Goal: Information Seeking & Learning: Find specific page/section

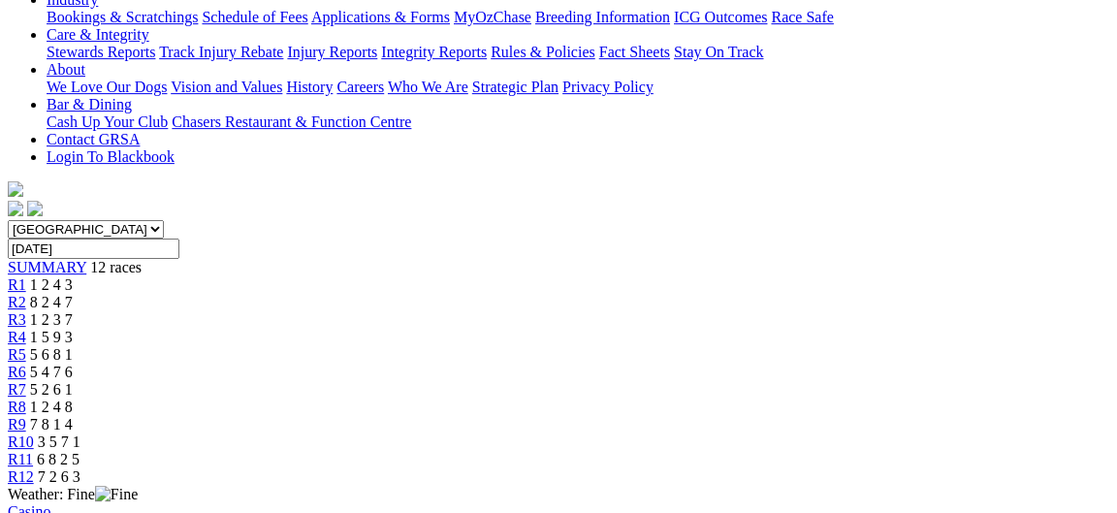
scroll to position [524, 0]
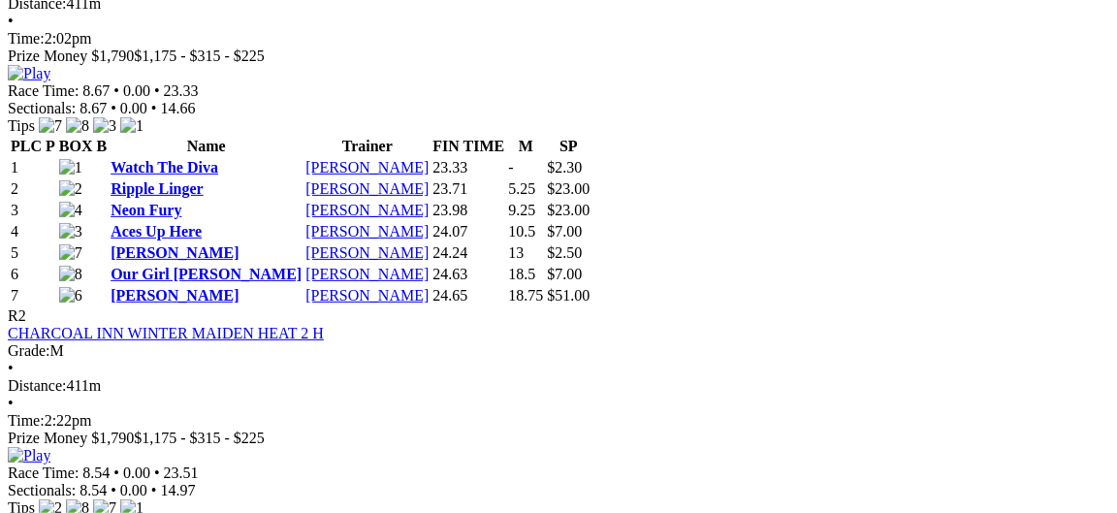
scroll to position [1047, 0]
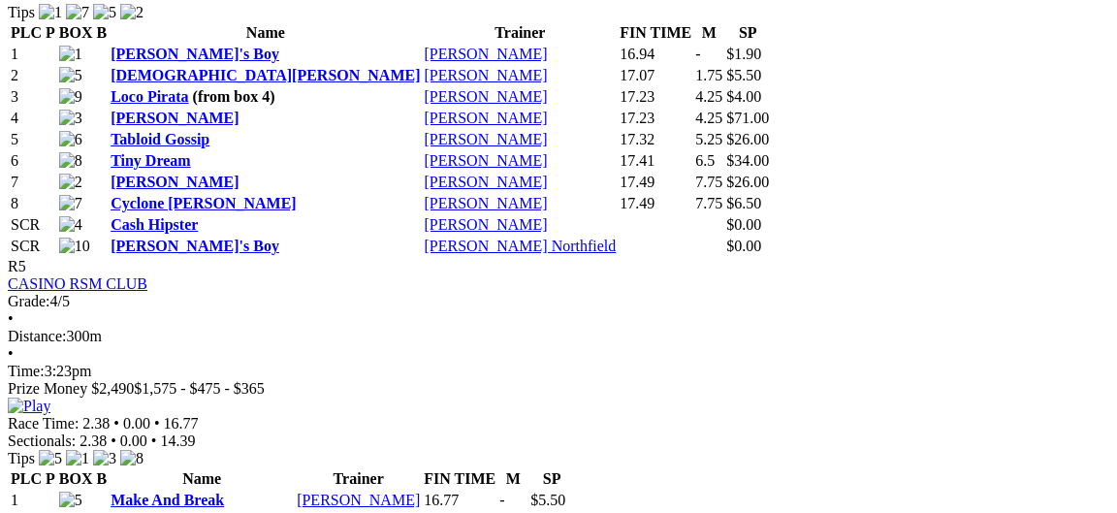
scroll to position [2409, 0]
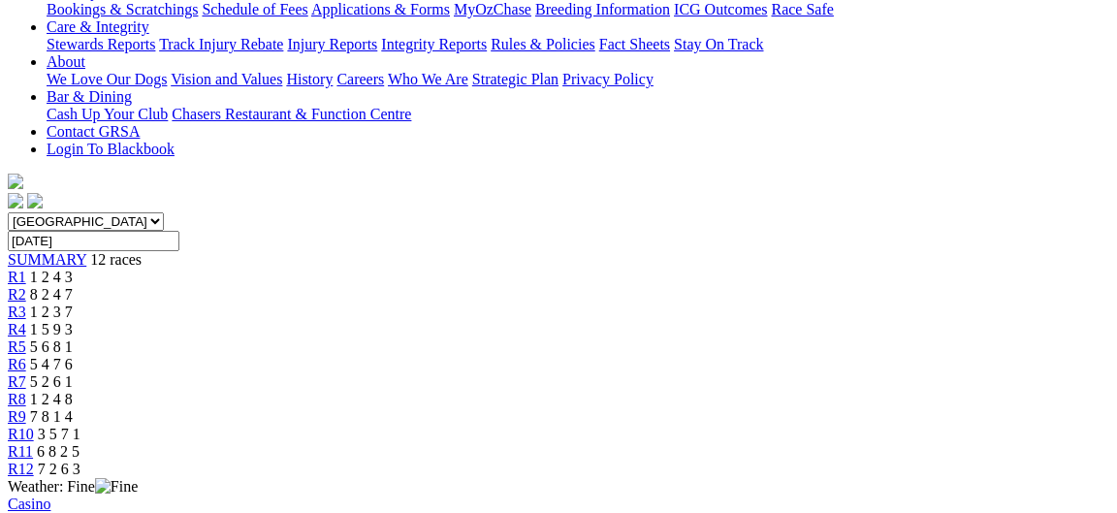
scroll to position [419, 0]
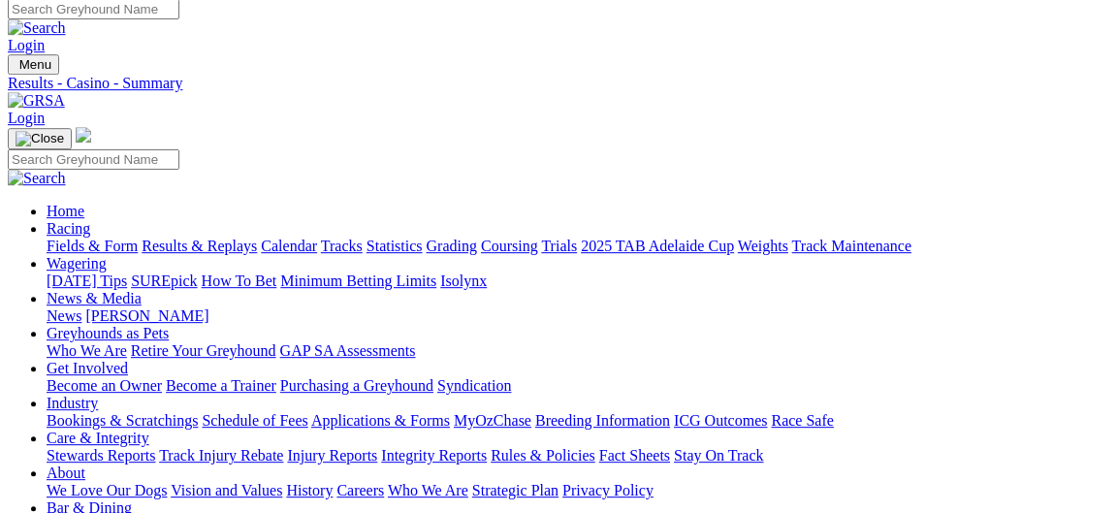
scroll to position [0, 0]
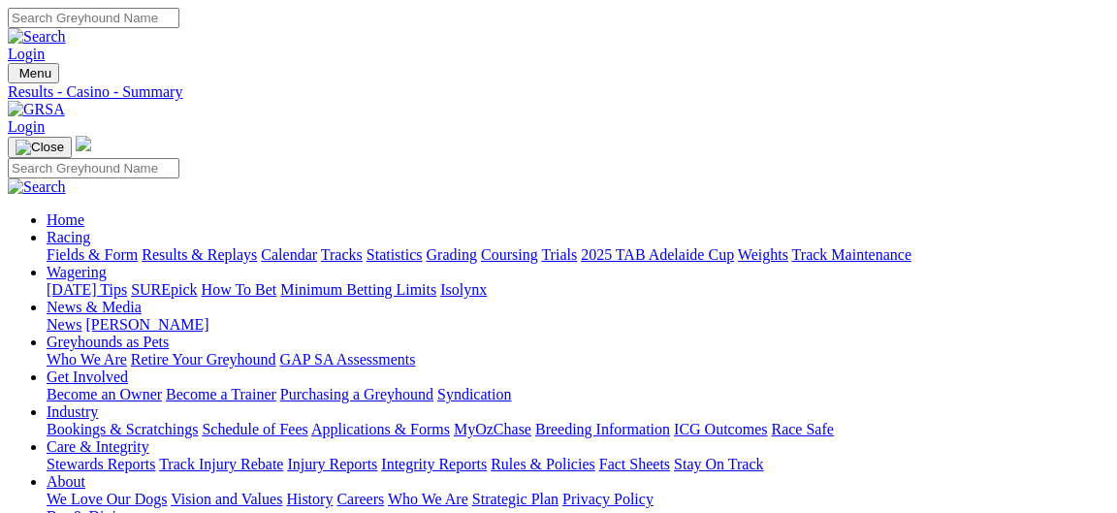
click at [76, 246] on link "Fields & Form" at bounding box center [92, 254] width 91 height 16
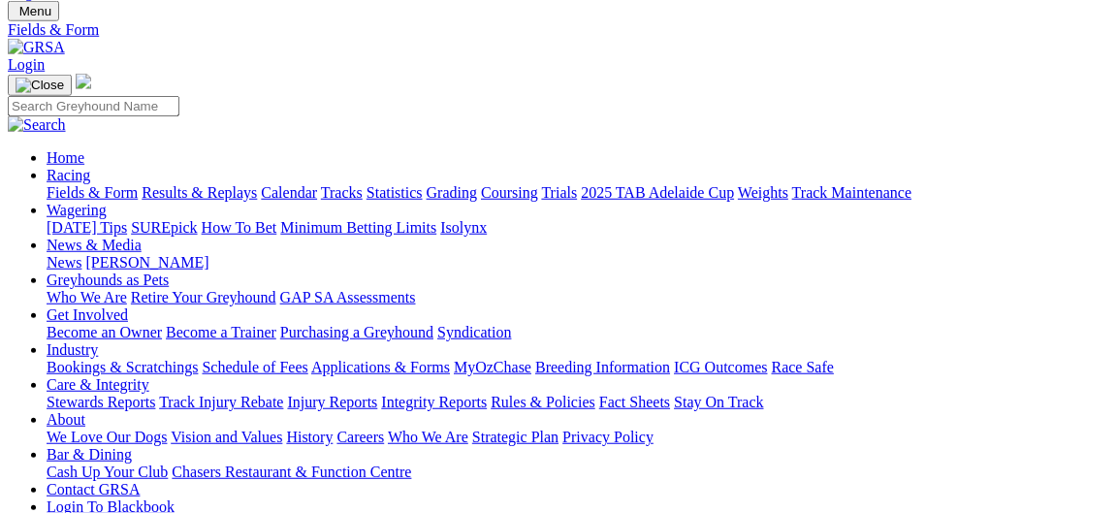
scroll to position [105, 0]
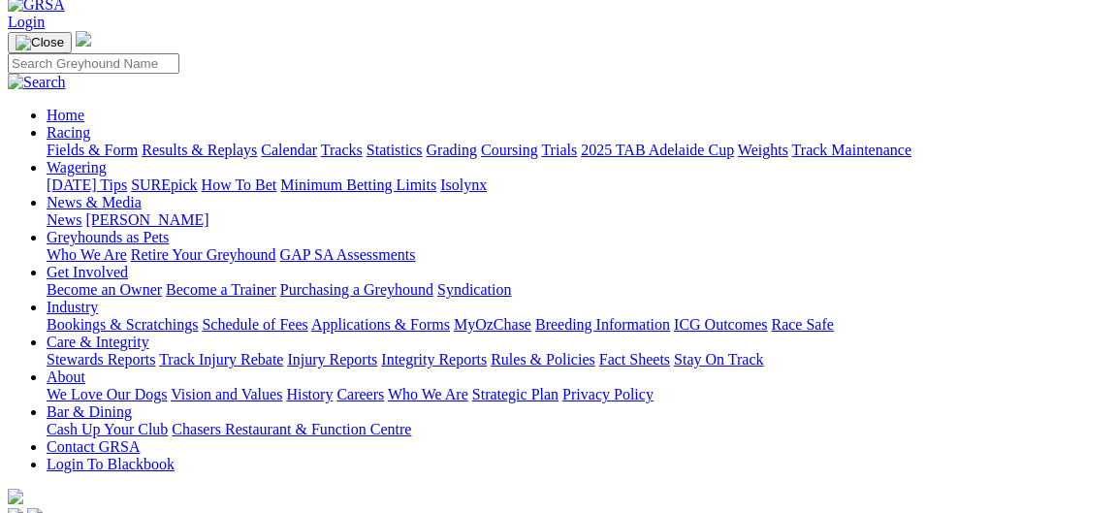
select select "[GEOGRAPHIC_DATA]"
click option "[GEOGRAPHIC_DATA]" at bounding box center [0, 0] width 0 height 0
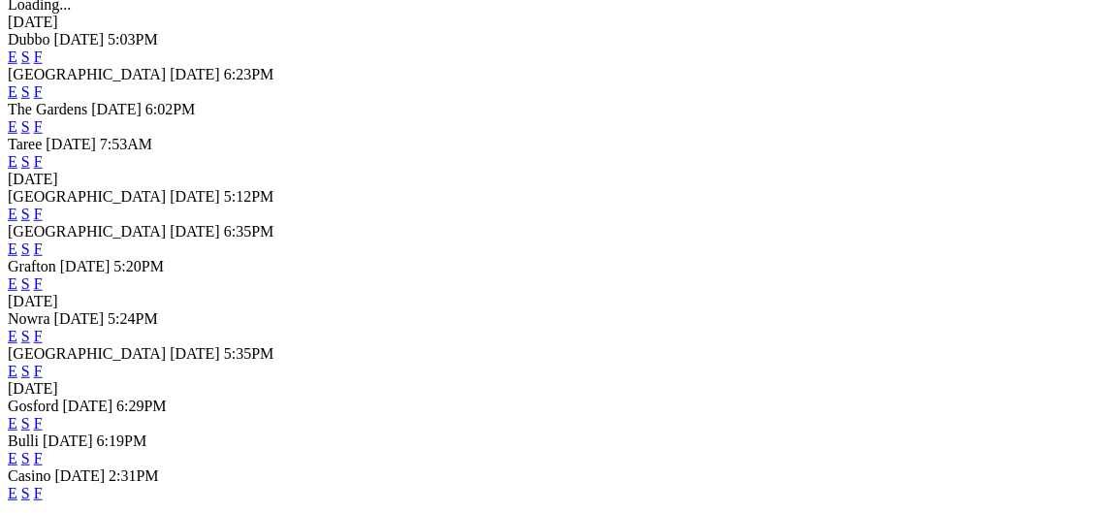
scroll to position [733, 0]
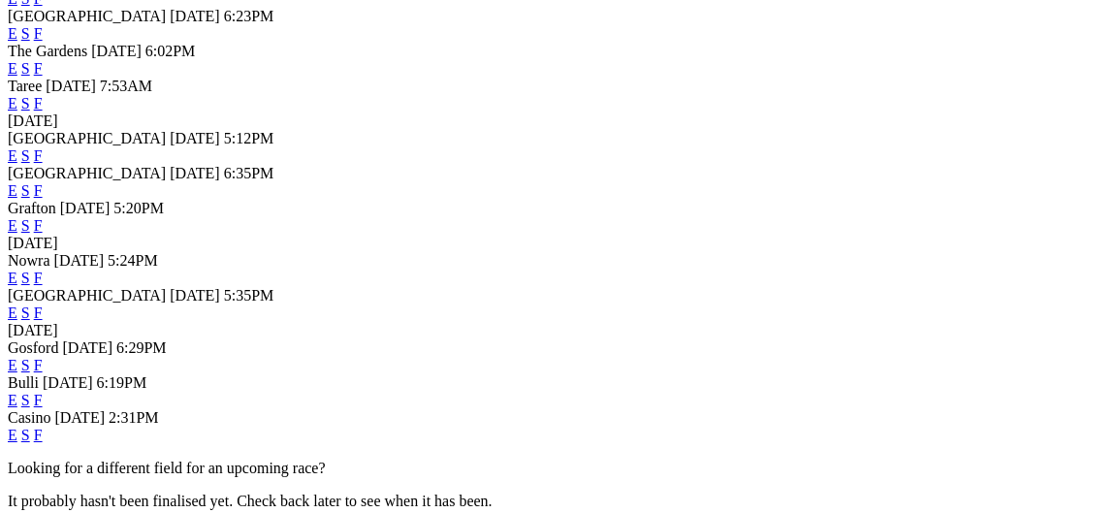
click at [22, 306] on div "[GEOGRAPHIC_DATA] [DATE] 5:35PM E S F" at bounding box center [559, 304] width 1102 height 35
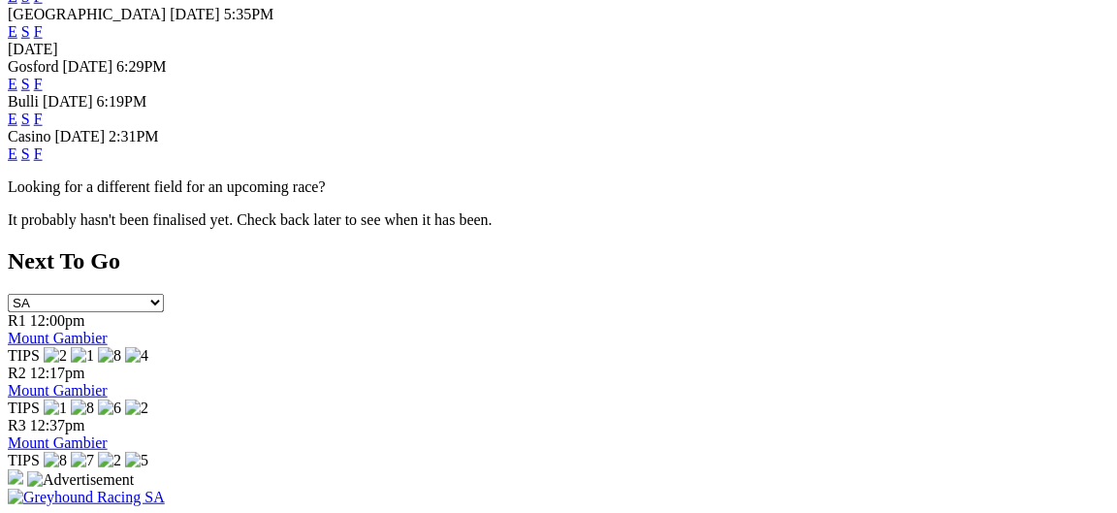
scroll to position [1047, 0]
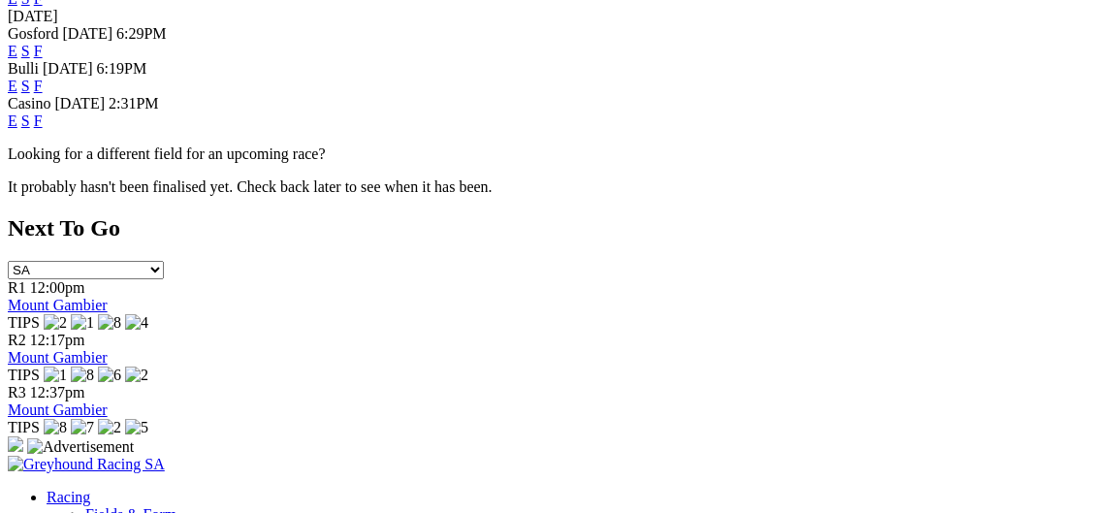
click at [43, 129] on link "F" at bounding box center [38, 121] width 9 height 16
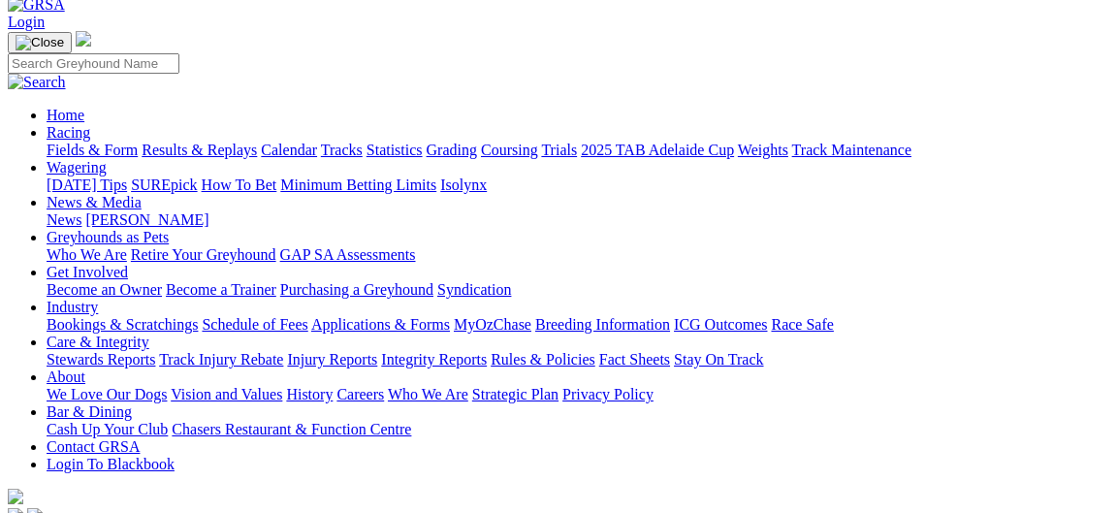
scroll to position [209, 0]
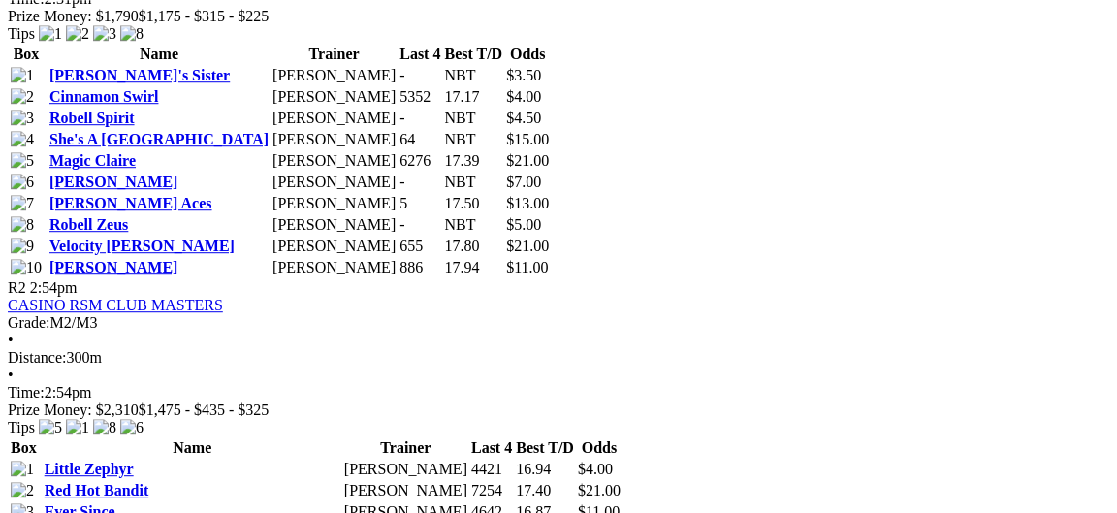
scroll to position [1152, 0]
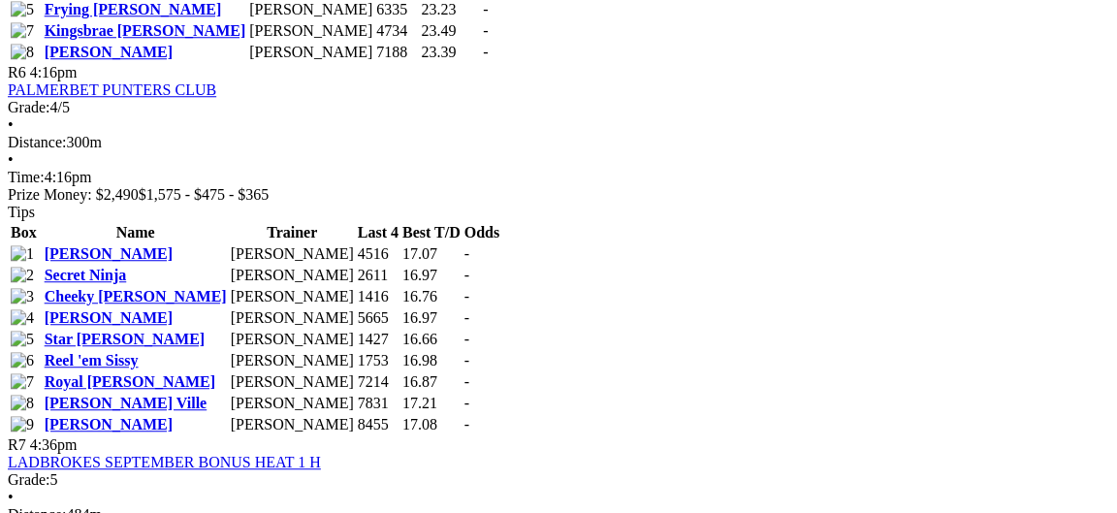
scroll to position [2723, 0]
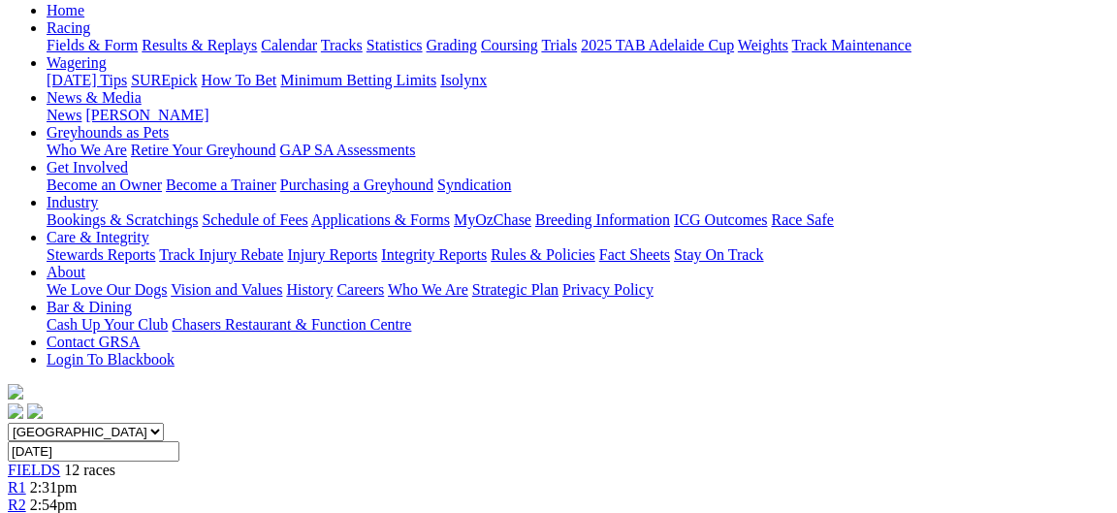
scroll to position [0, 0]
